Goal: Find specific page/section: Find specific page/section

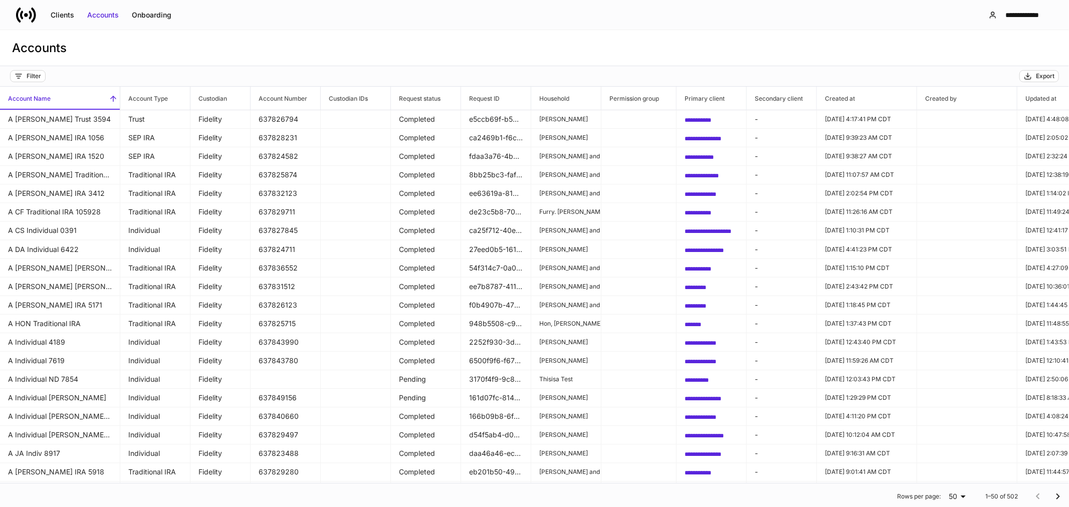
scroll to position [0, 448]
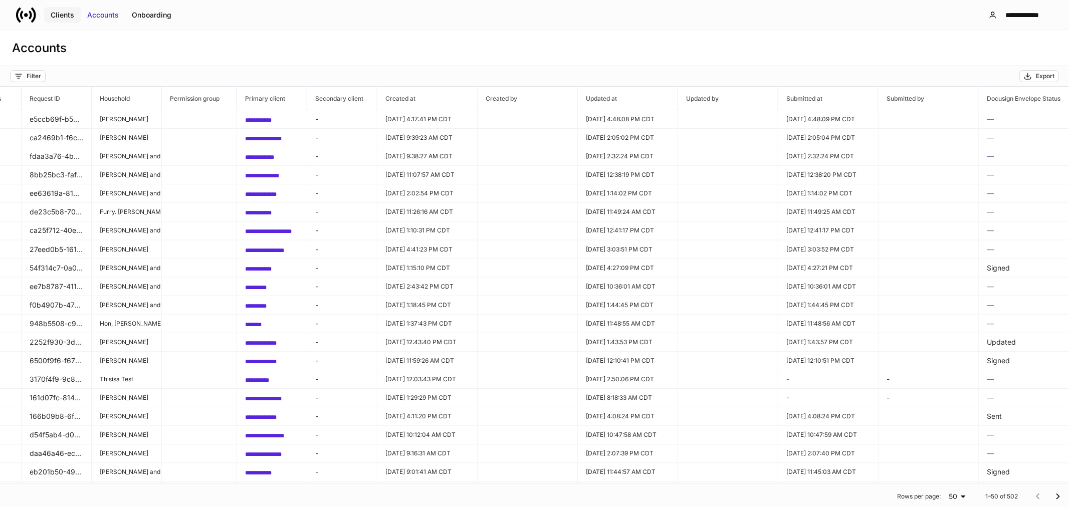
click at [56, 17] on div "Clients" at bounding box center [63, 15] width 24 height 10
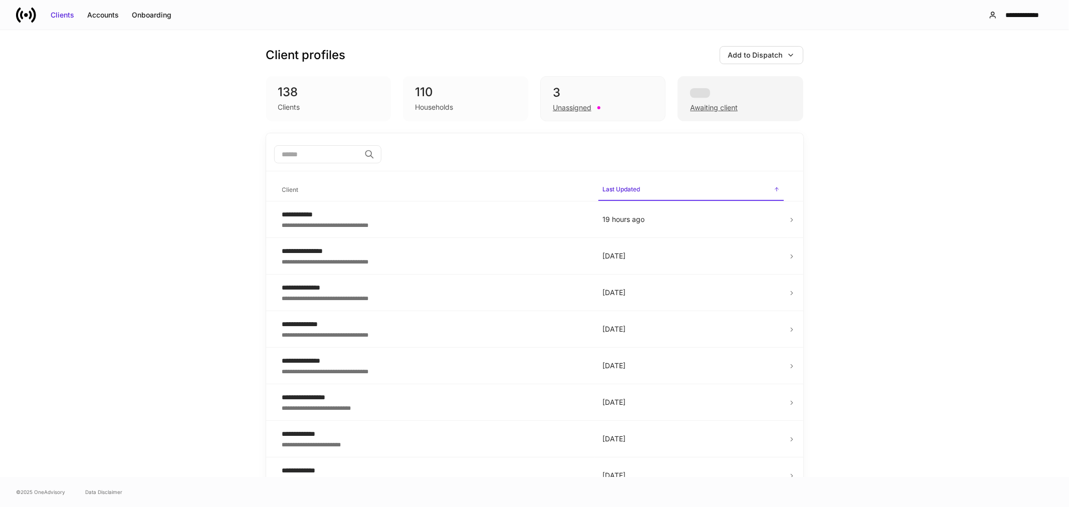
click at [712, 105] on div "Awaiting client" at bounding box center [714, 108] width 48 height 10
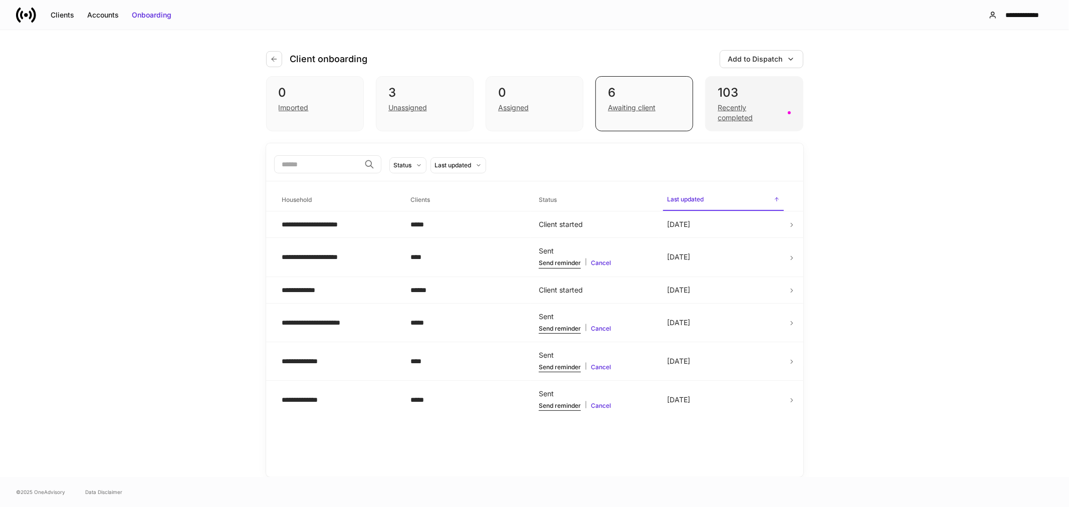
click at [737, 114] on div "Recently completed" at bounding box center [750, 113] width 64 height 20
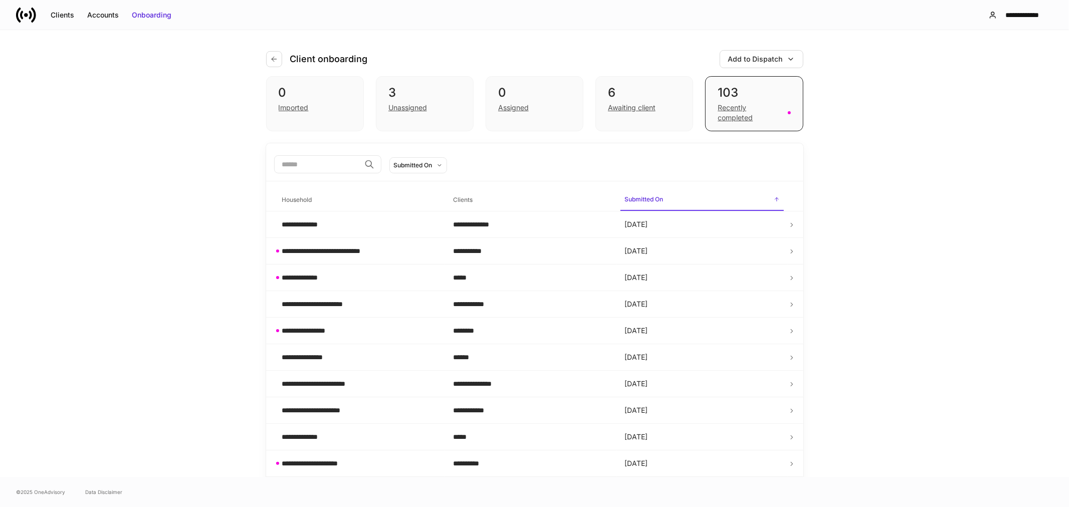
click at [139, 207] on div "**********" at bounding box center [534, 253] width 1069 height 447
click at [731, 116] on div "Recently completed" at bounding box center [750, 113] width 64 height 20
